Goal: Transaction & Acquisition: Download file/media

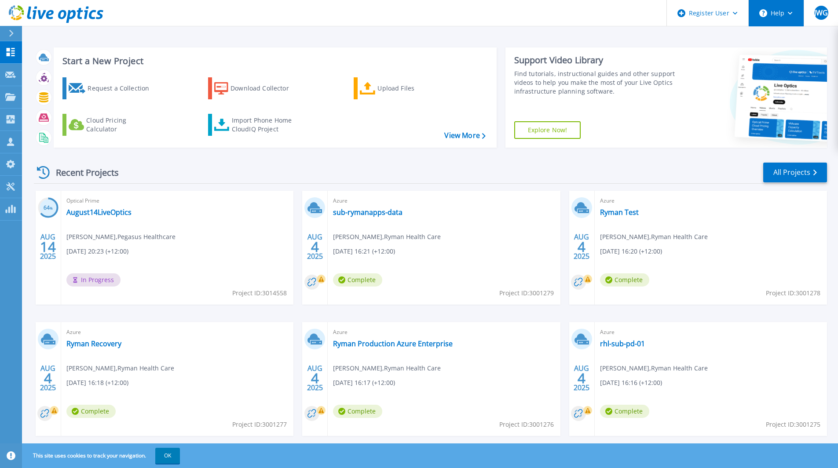
click at [793, 15] on button "Help" at bounding box center [776, 13] width 55 height 26
click at [350, 25] on header "Register User Help JWG Dell User James William Golding James.Golding@Dell.com D…" at bounding box center [419, 13] width 838 height 26
click at [15, 115] on icon at bounding box center [10, 119] width 11 height 8
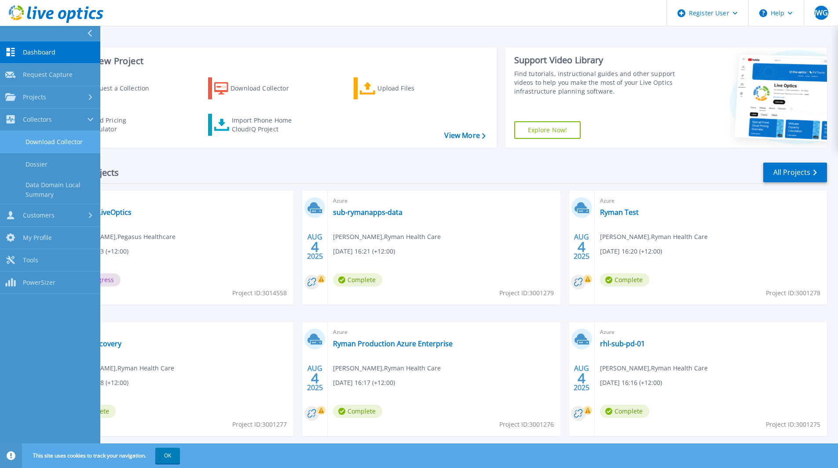
click at [40, 134] on link "Download Collector" at bounding box center [50, 142] width 100 height 22
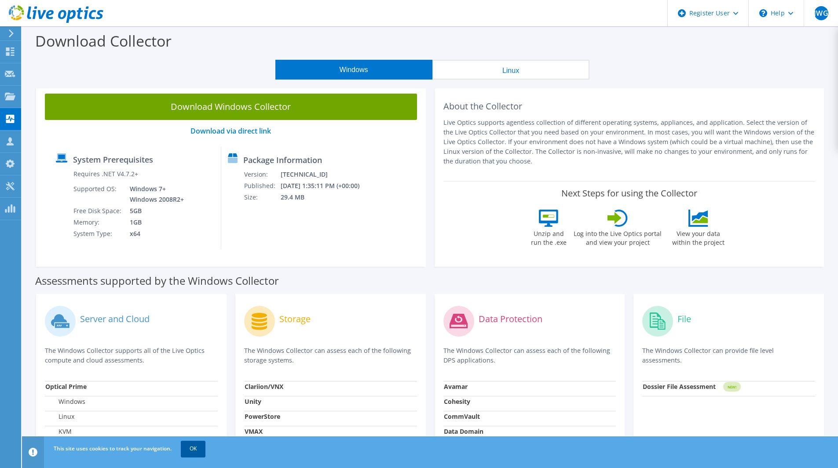
click at [194, 447] on link "OK" at bounding box center [193, 449] width 25 height 16
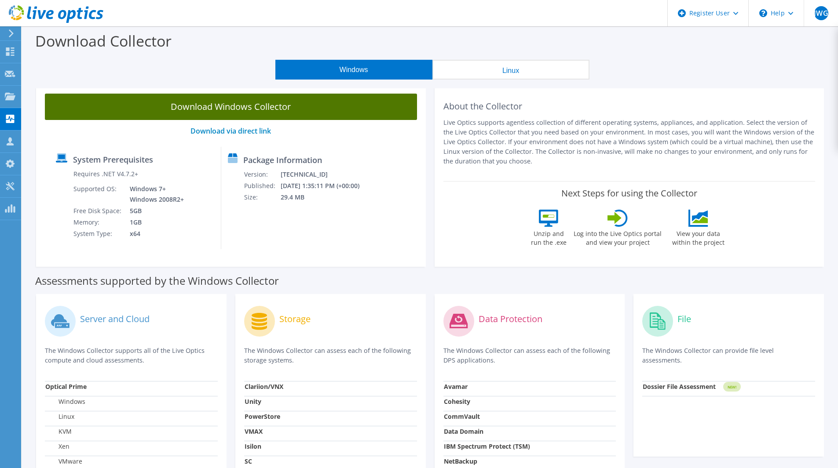
click at [245, 109] on link "Download Windows Collector" at bounding box center [231, 107] width 372 height 26
